Goal: Find specific page/section: Find specific page/section

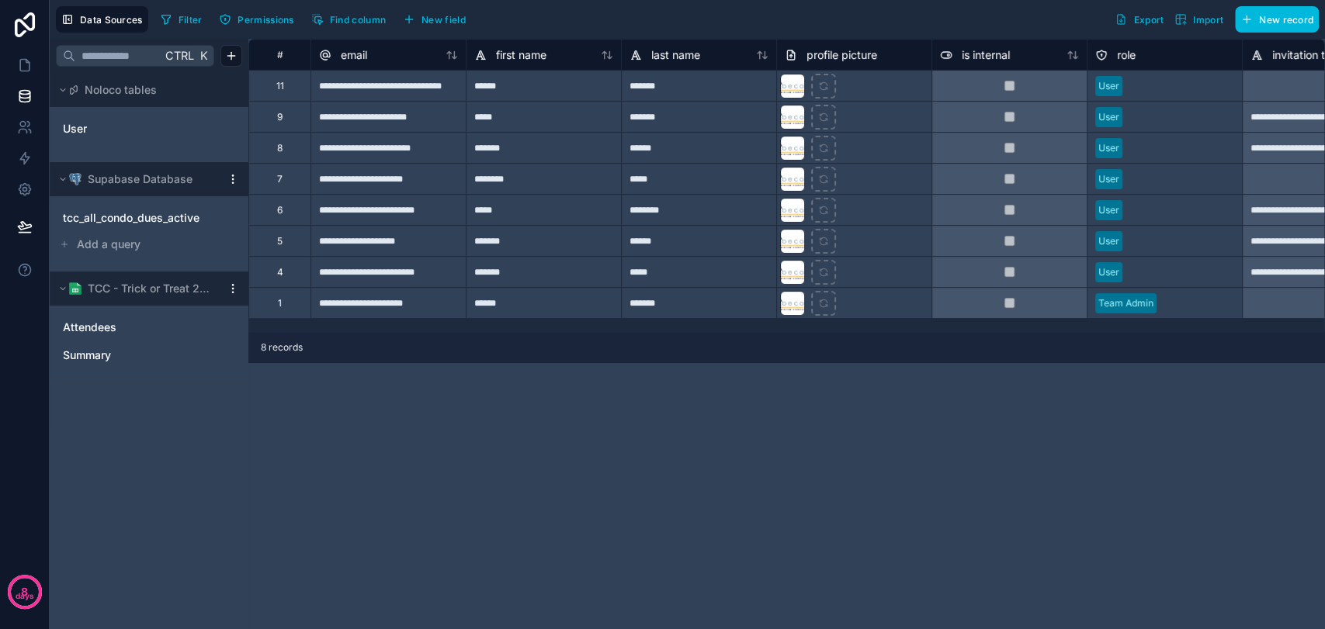
click at [130, 222] on span "tcc_all_condo_dues_active" at bounding box center [131, 218] width 137 height 16
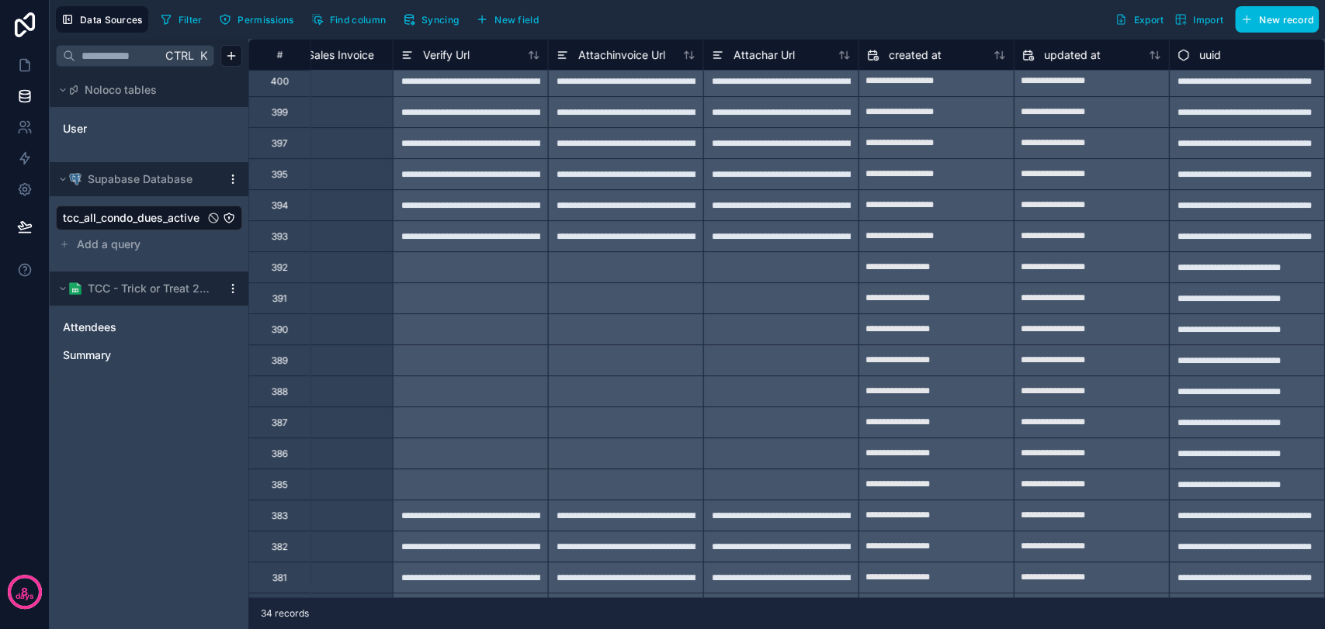
scroll to position [0, 10486]
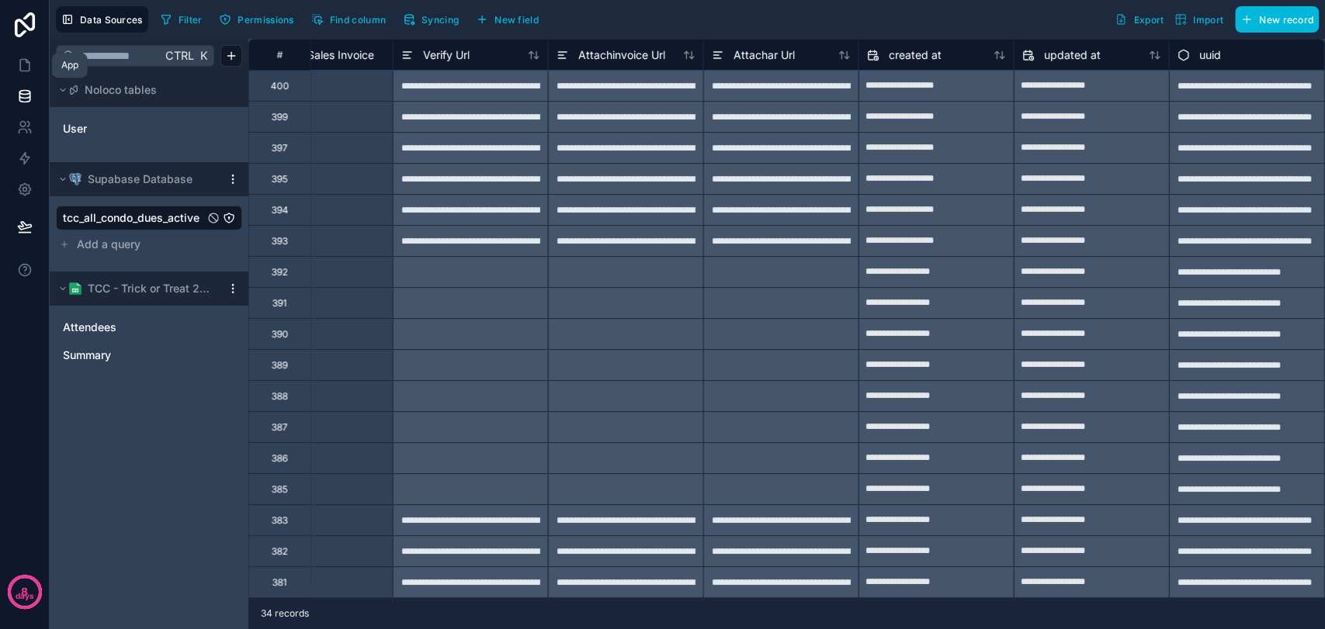
click at [24, 70] on icon at bounding box center [24, 66] width 9 height 12
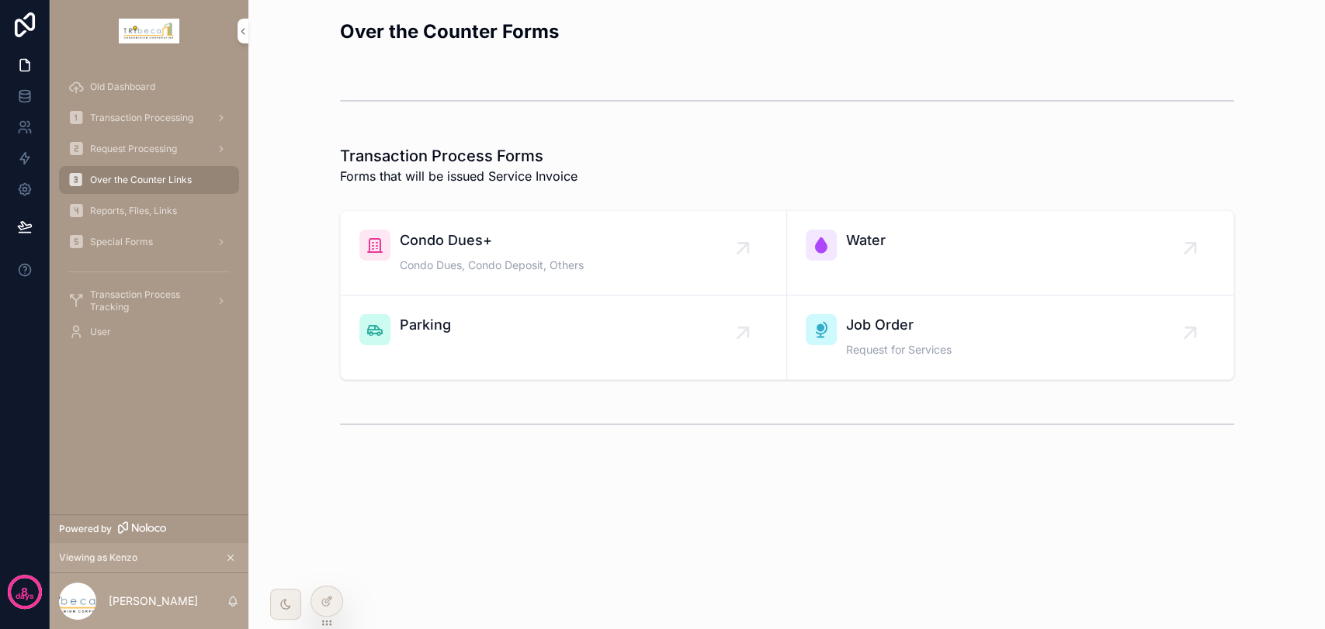
click at [335, 608] on div at bounding box center [326, 601] width 31 height 29
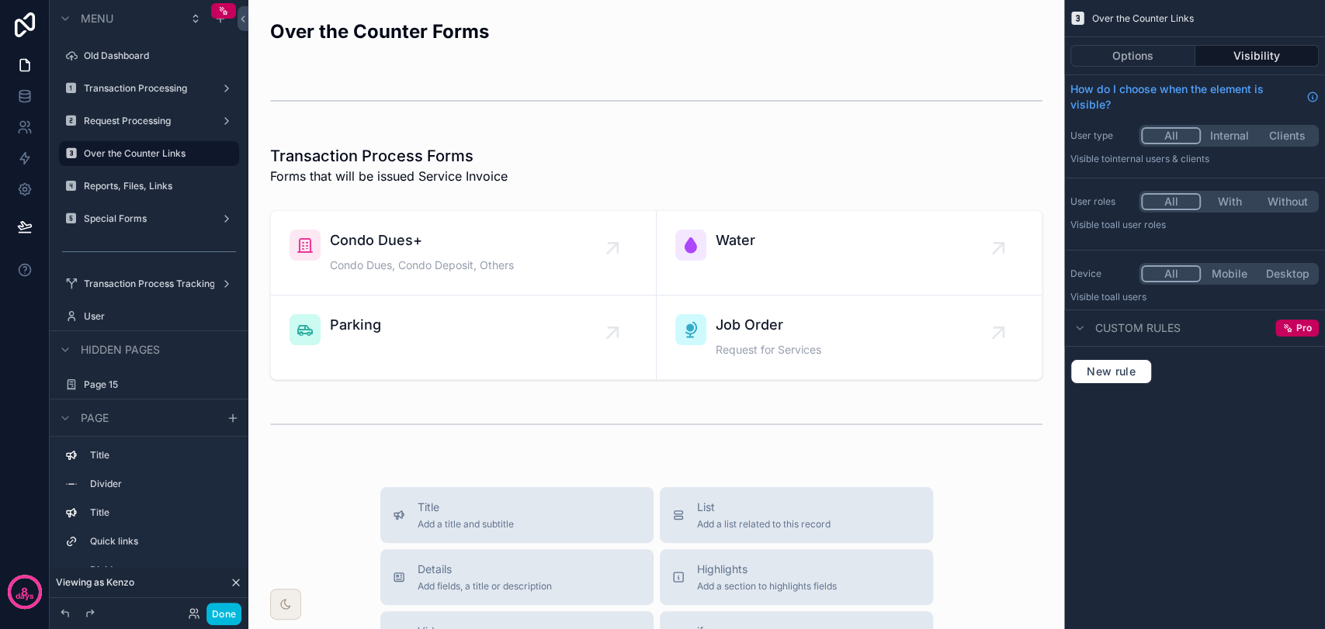
click at [134, 219] on label "Special Forms" at bounding box center [146, 219] width 124 height 12
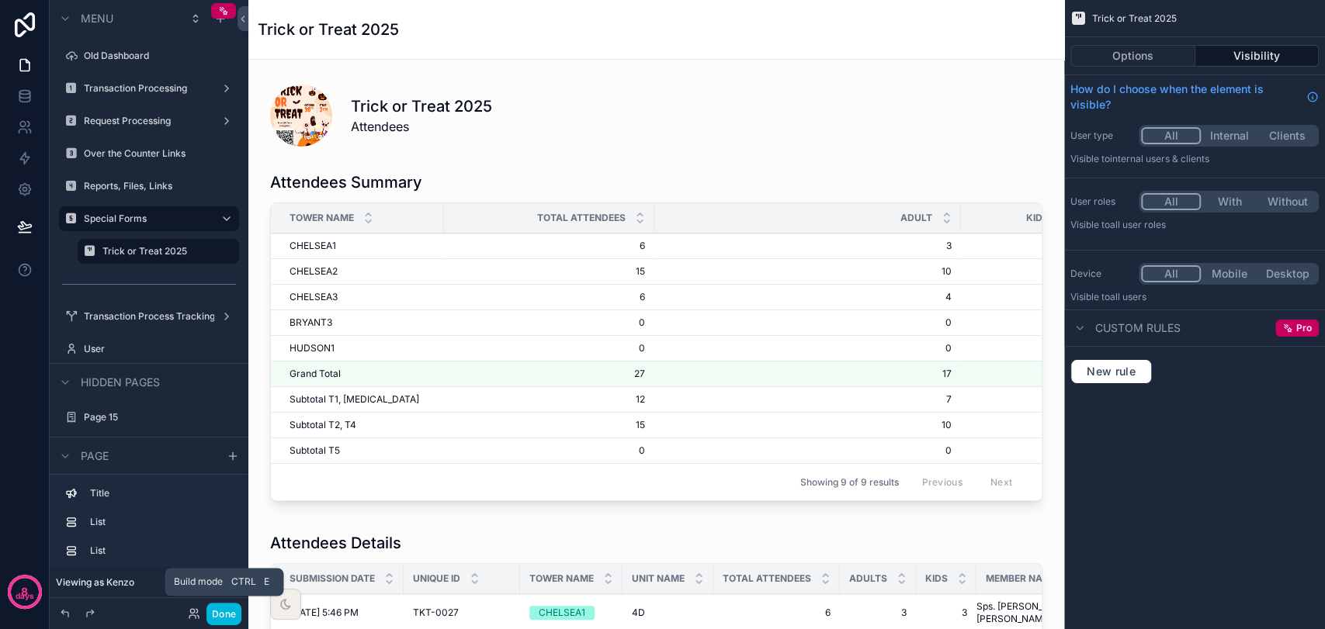
click at [233, 613] on button "Done" at bounding box center [223, 614] width 35 height 23
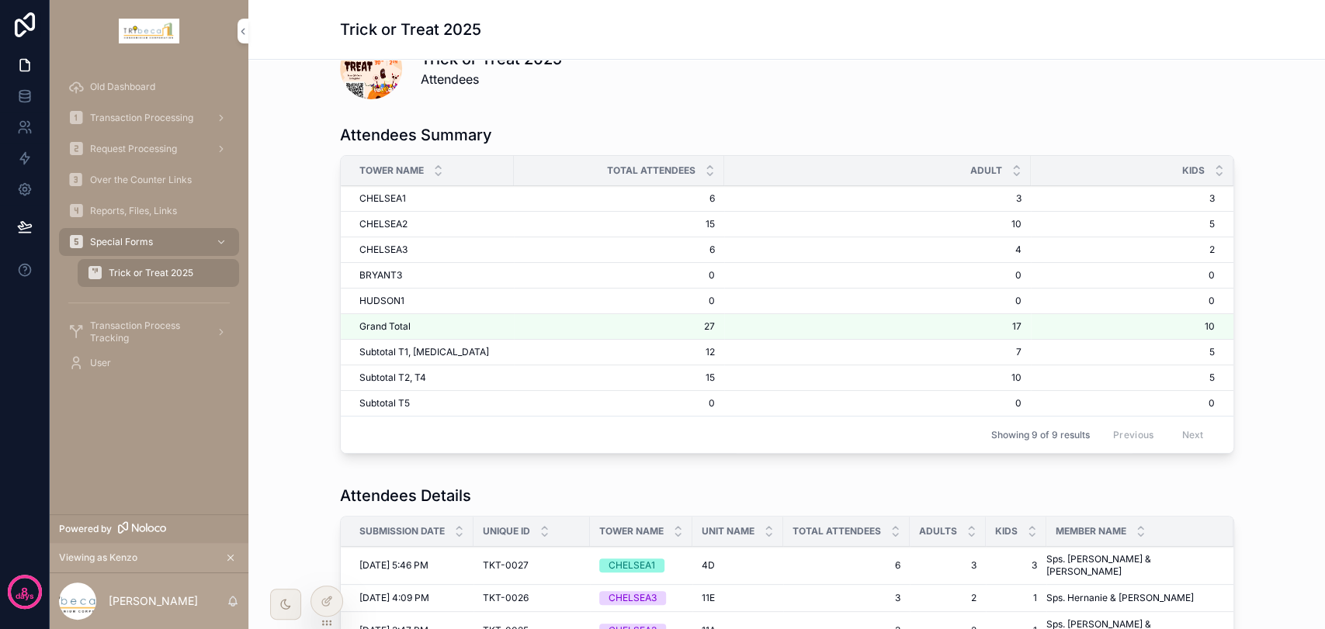
scroll to position [86, 0]
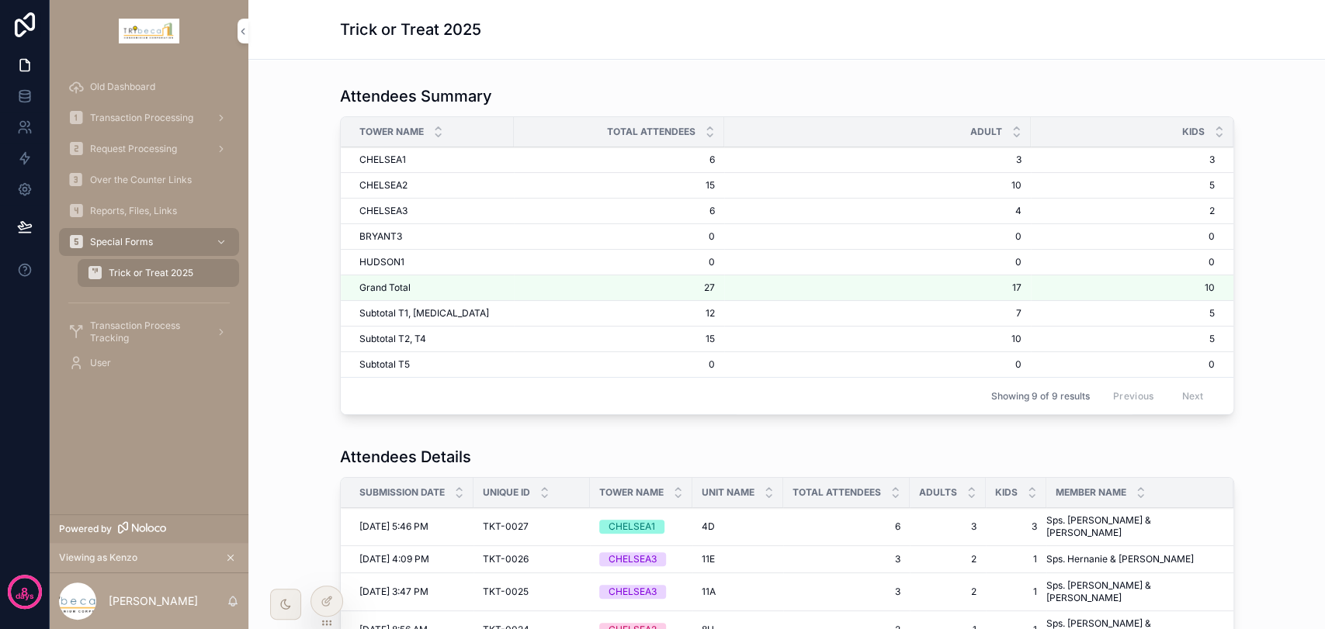
click at [130, 119] on span "Transaction Processing" at bounding box center [141, 118] width 103 height 12
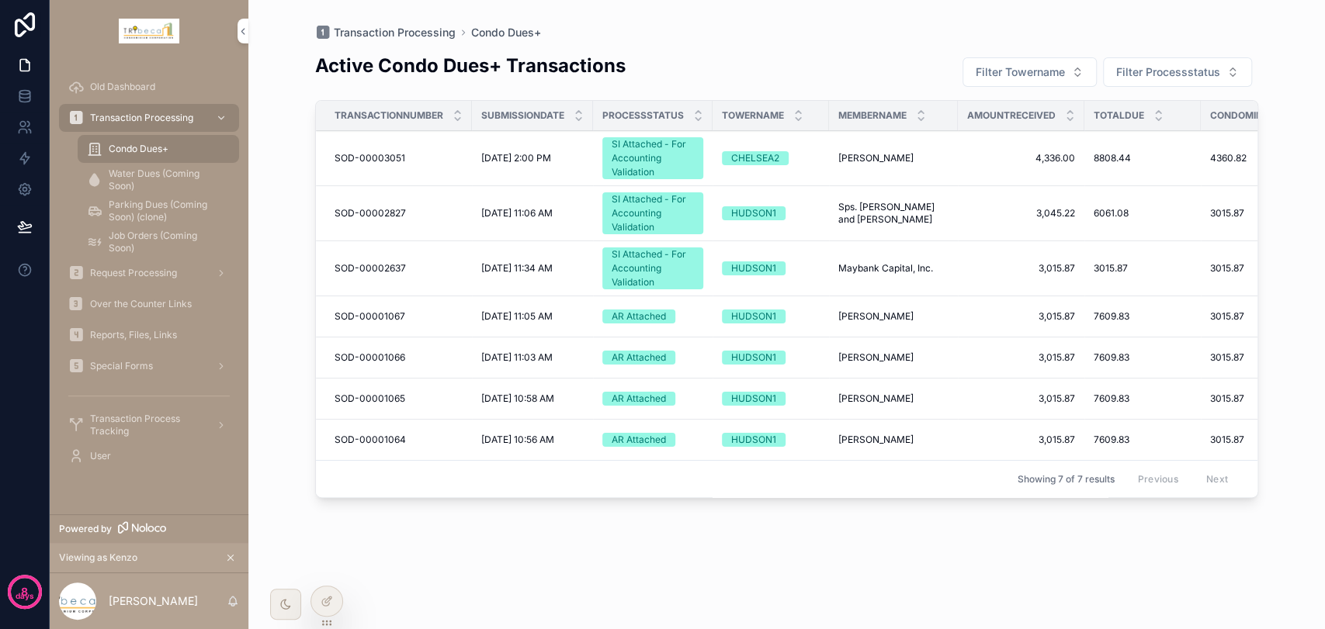
click at [139, 368] on span "Special Forms" at bounding box center [121, 366] width 63 height 12
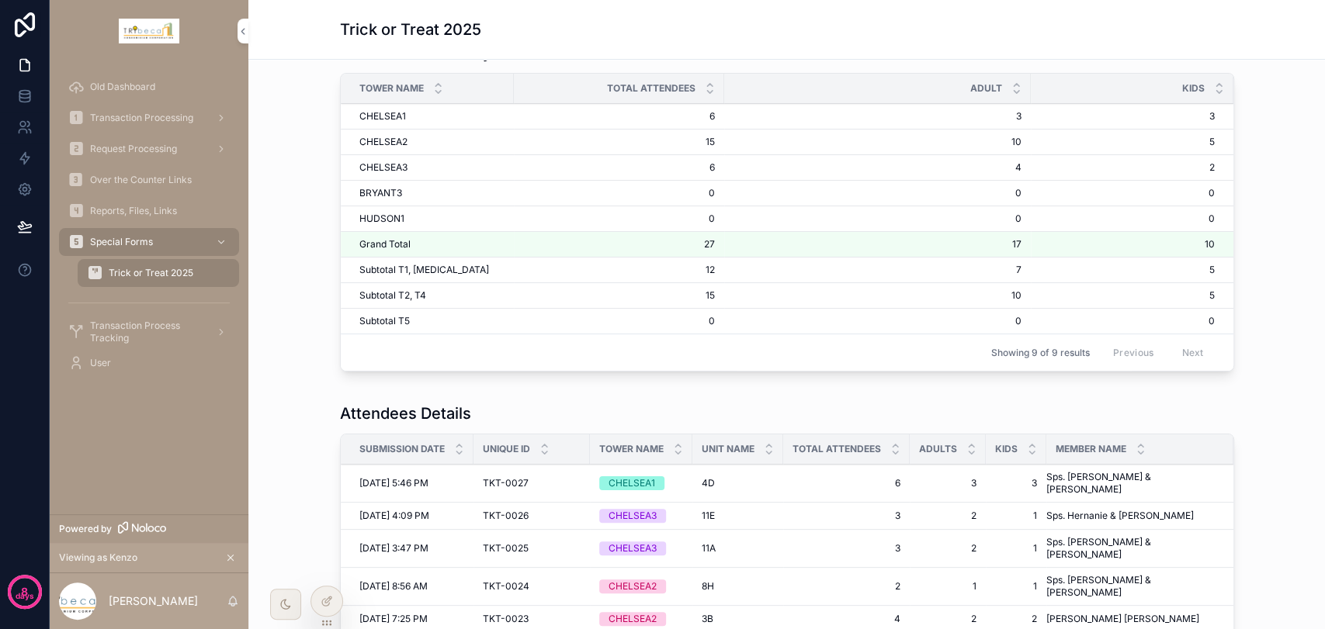
scroll to position [172, 0]
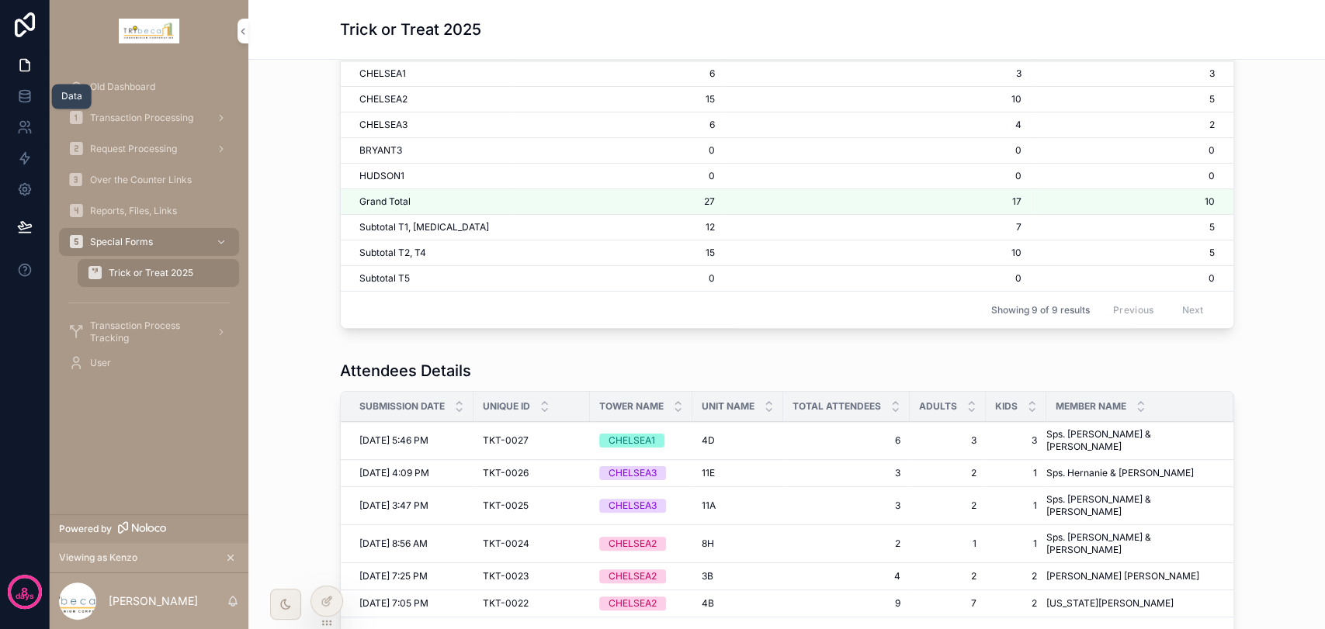
click at [24, 100] on icon at bounding box center [25, 96] width 16 height 16
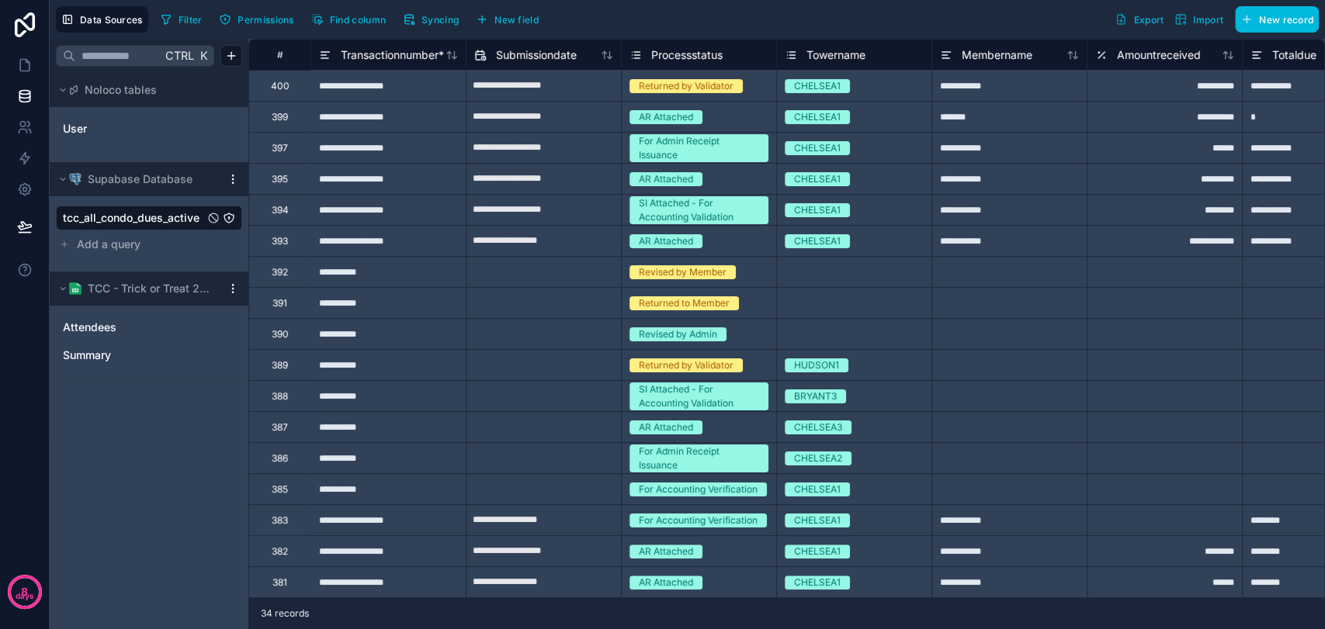
click at [125, 353] on link "Summary" at bounding box center [133, 356] width 141 height 16
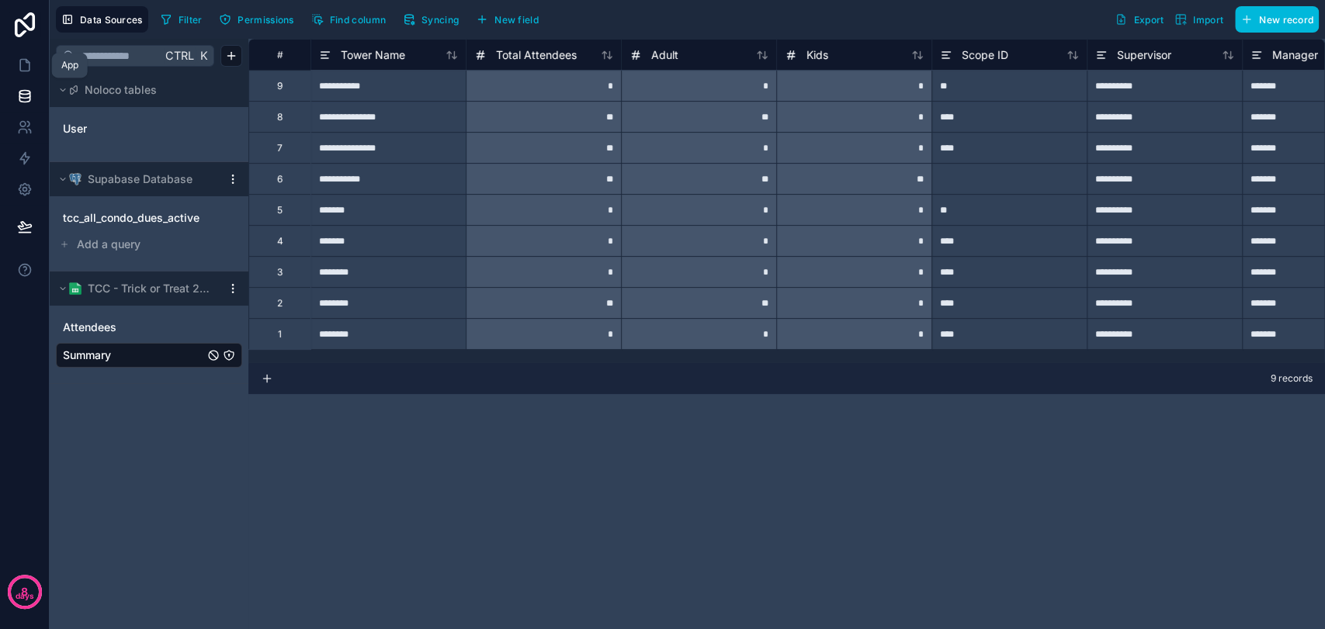
click at [26, 70] on icon at bounding box center [25, 65] width 16 height 16
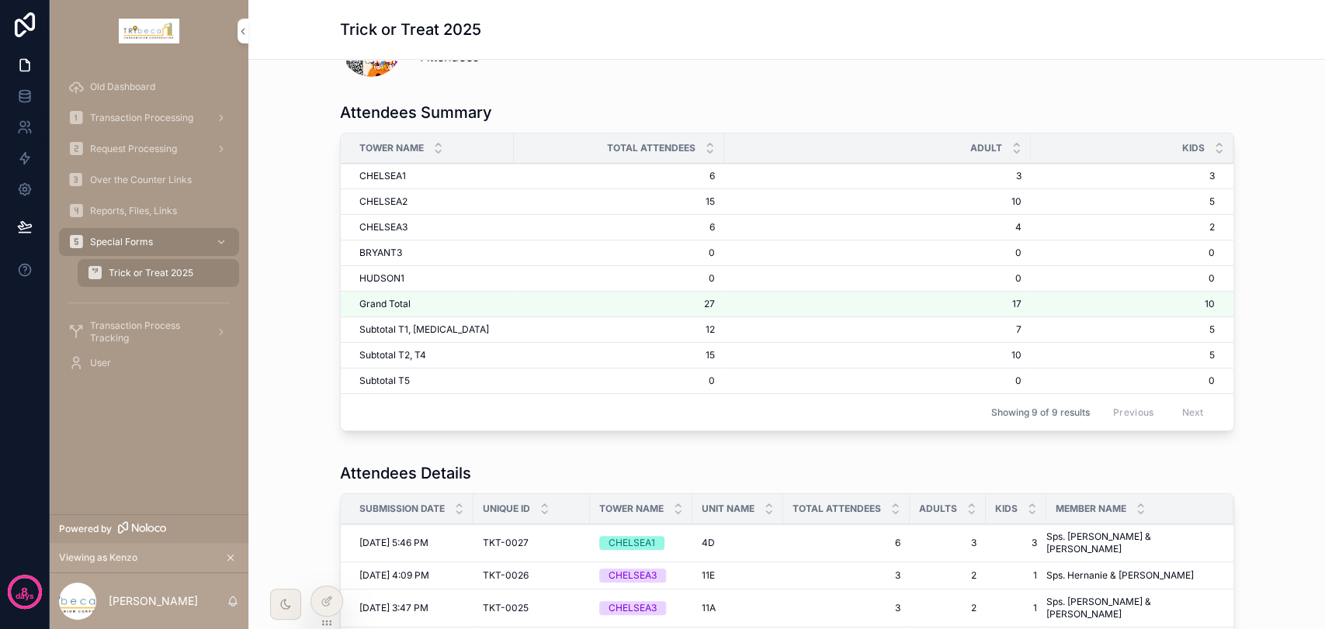
scroll to position [40, 0]
